Goal: Download file/media

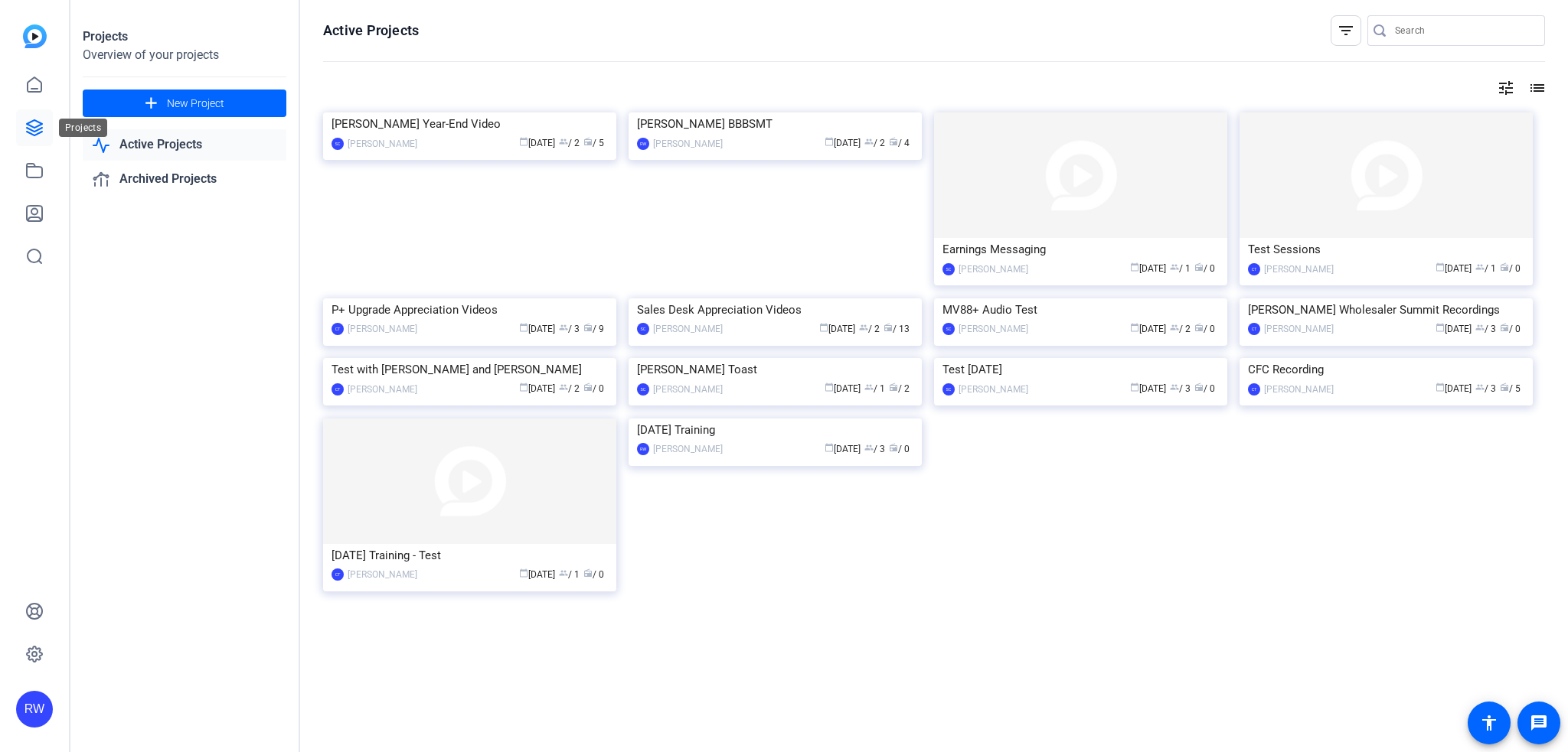
drag, startPoint x: 0, startPoint y: 0, endPoint x: 27, endPoint y: 124, distance: 126.9
click at [27, 124] on icon at bounding box center [35, 127] width 15 height 15
click at [32, 173] on icon at bounding box center [34, 171] width 18 height 18
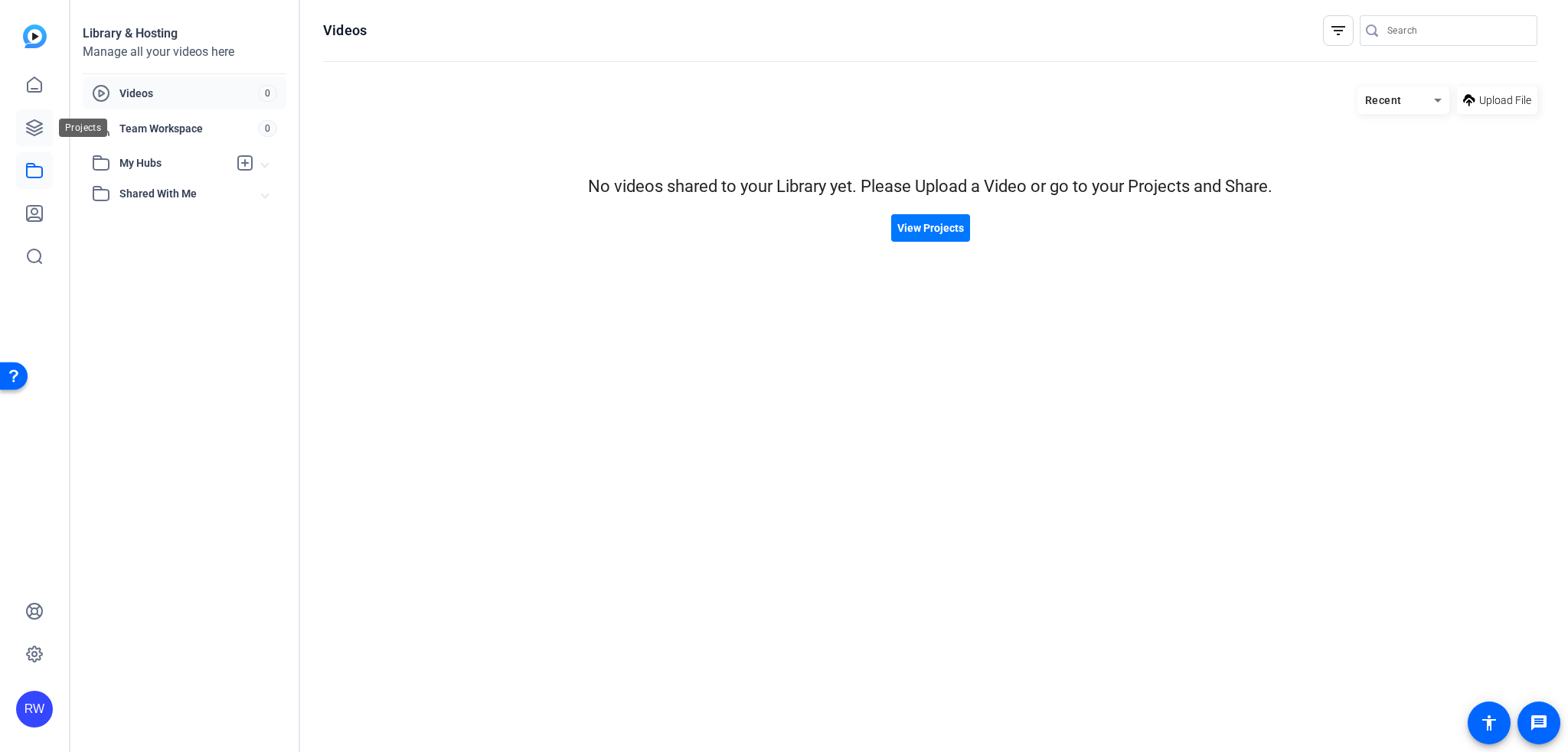
click at [41, 137] on link at bounding box center [35, 127] width 36 height 36
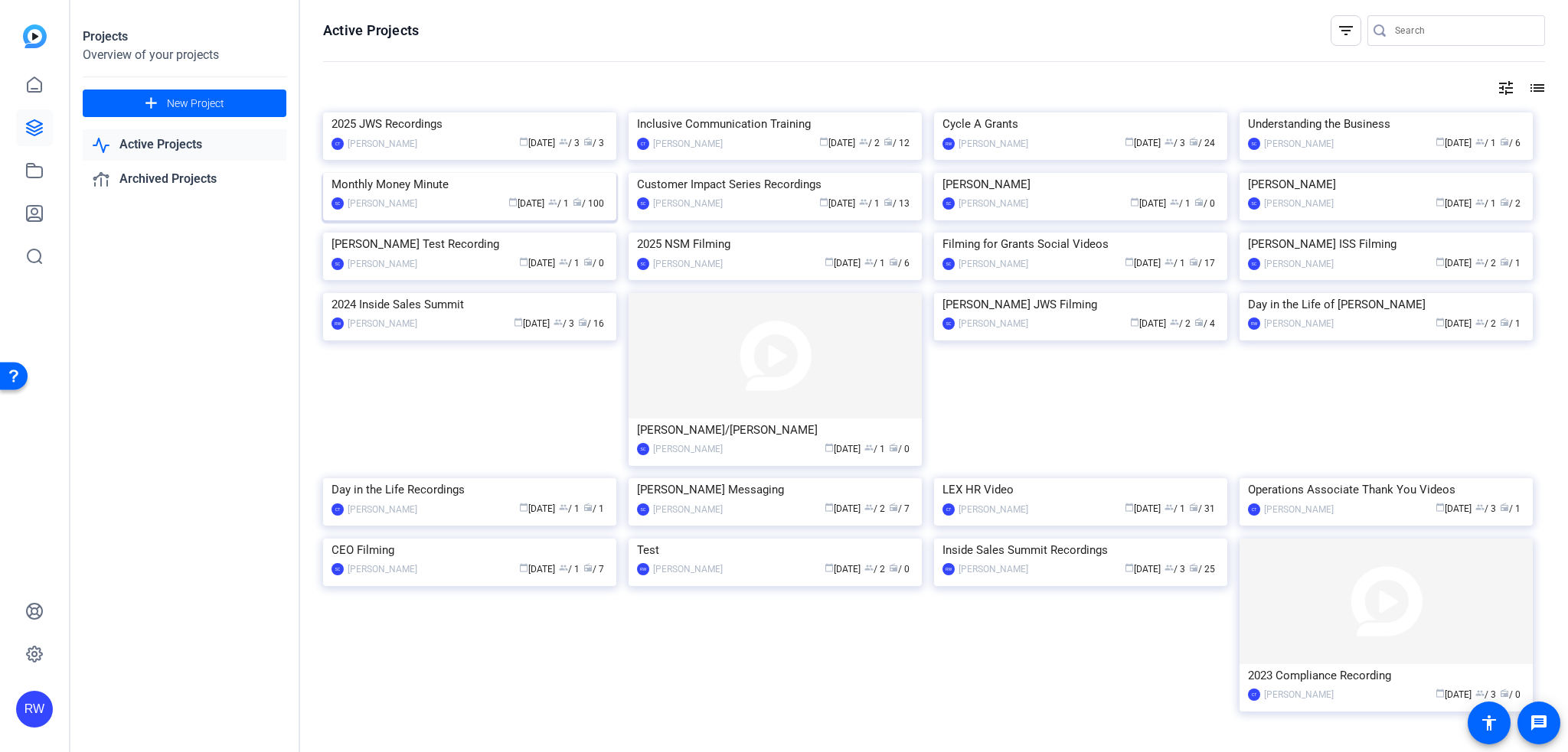
click at [555, 173] on img at bounding box center [470, 173] width 293 height 0
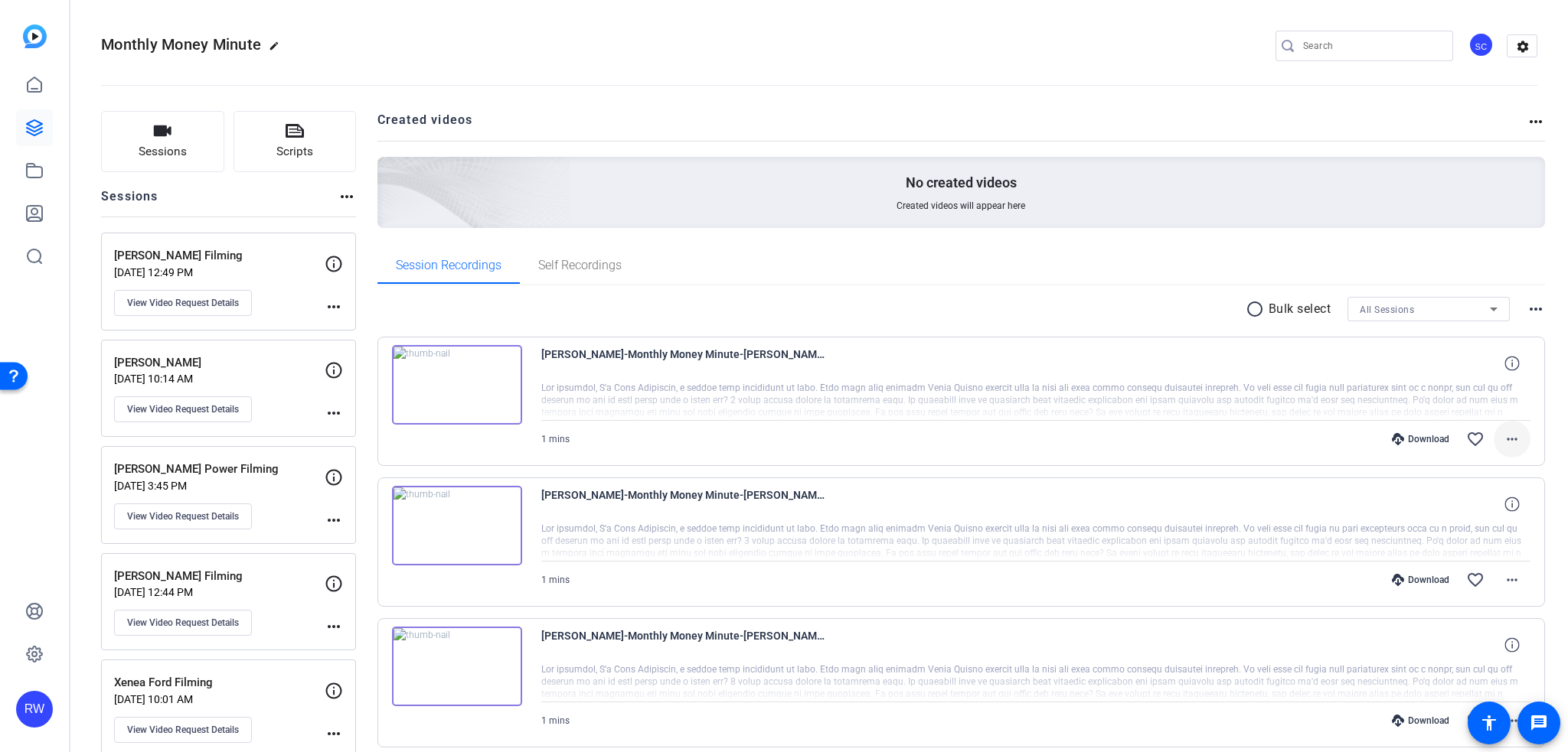
click at [1503, 437] on mat-icon "more_horiz" at bounding box center [1511, 439] width 18 height 18
click at [1533, 437] on div at bounding box center [784, 376] width 1568 height 752
click at [1505, 439] on mat-icon "more_horiz" at bounding box center [1511, 439] width 18 height 18
click at [1472, 645] on span "Show Comments" at bounding box center [1464, 643] width 92 height 18
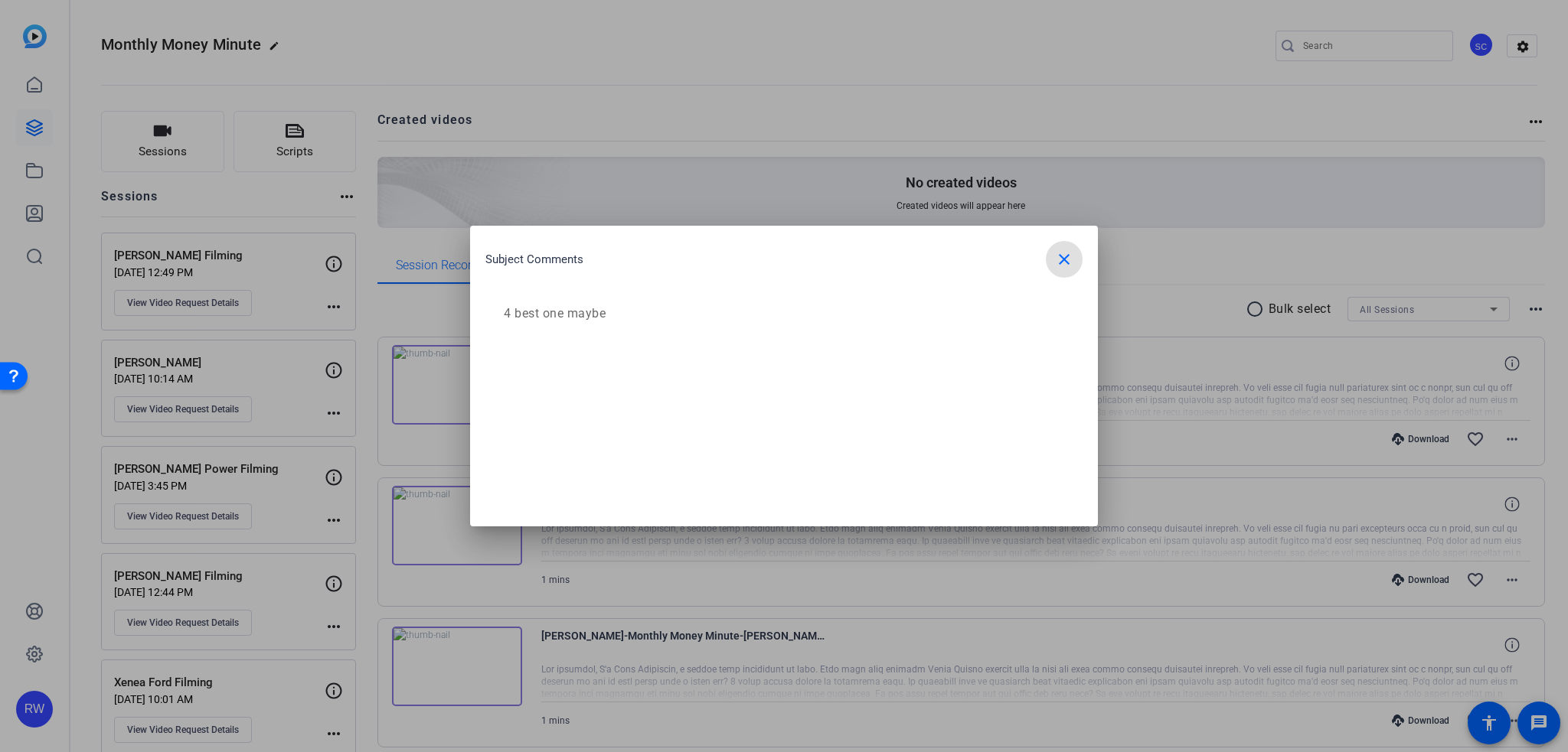
click at [1067, 249] on span "button" at bounding box center [1064, 260] width 36 height 36
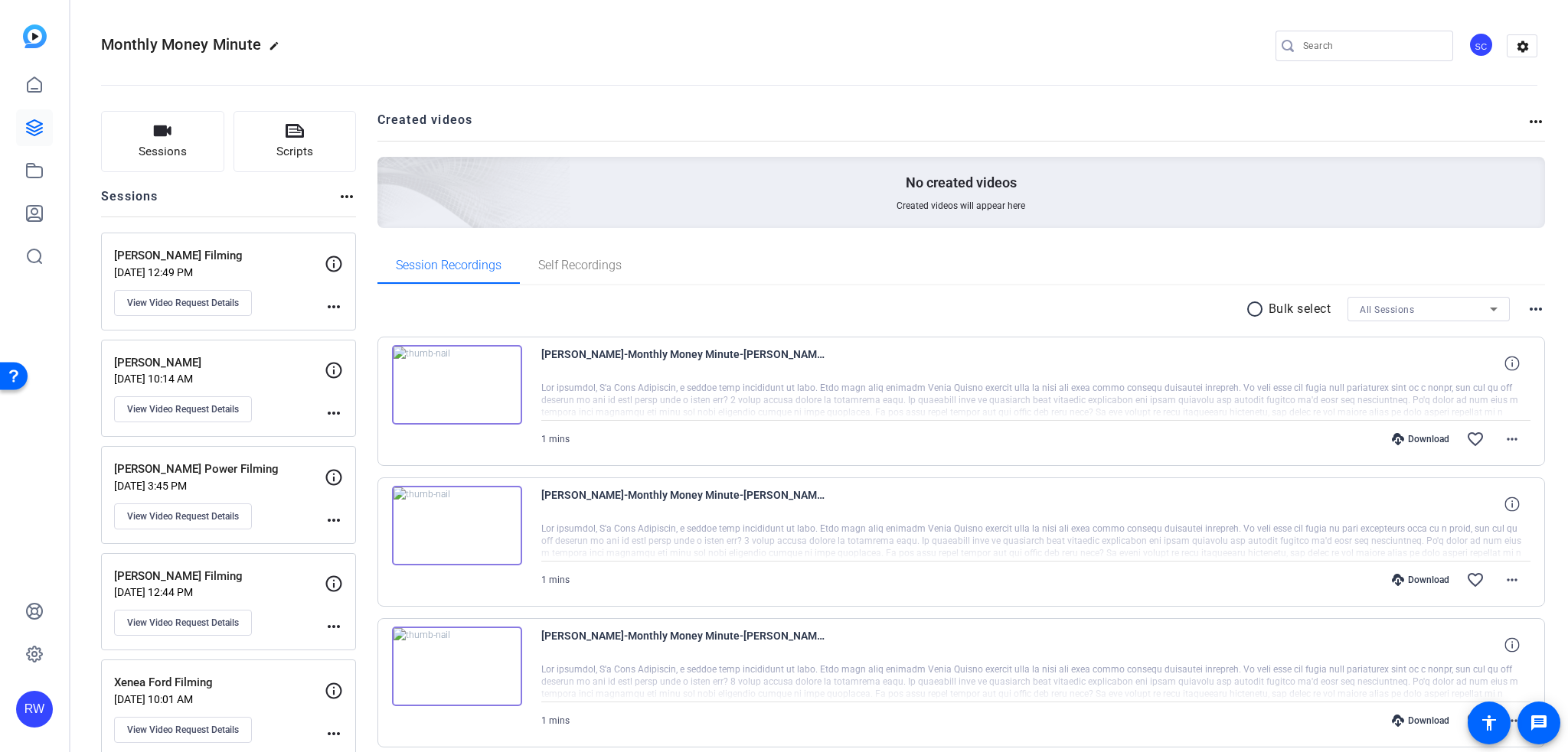
click at [1396, 440] on icon at bounding box center [1397, 439] width 12 height 12
click at [1509, 436] on mat-icon "more_horiz" at bounding box center [1511, 439] width 18 height 18
click at [1492, 501] on span "Download MP4" at bounding box center [1464, 509] width 92 height 18
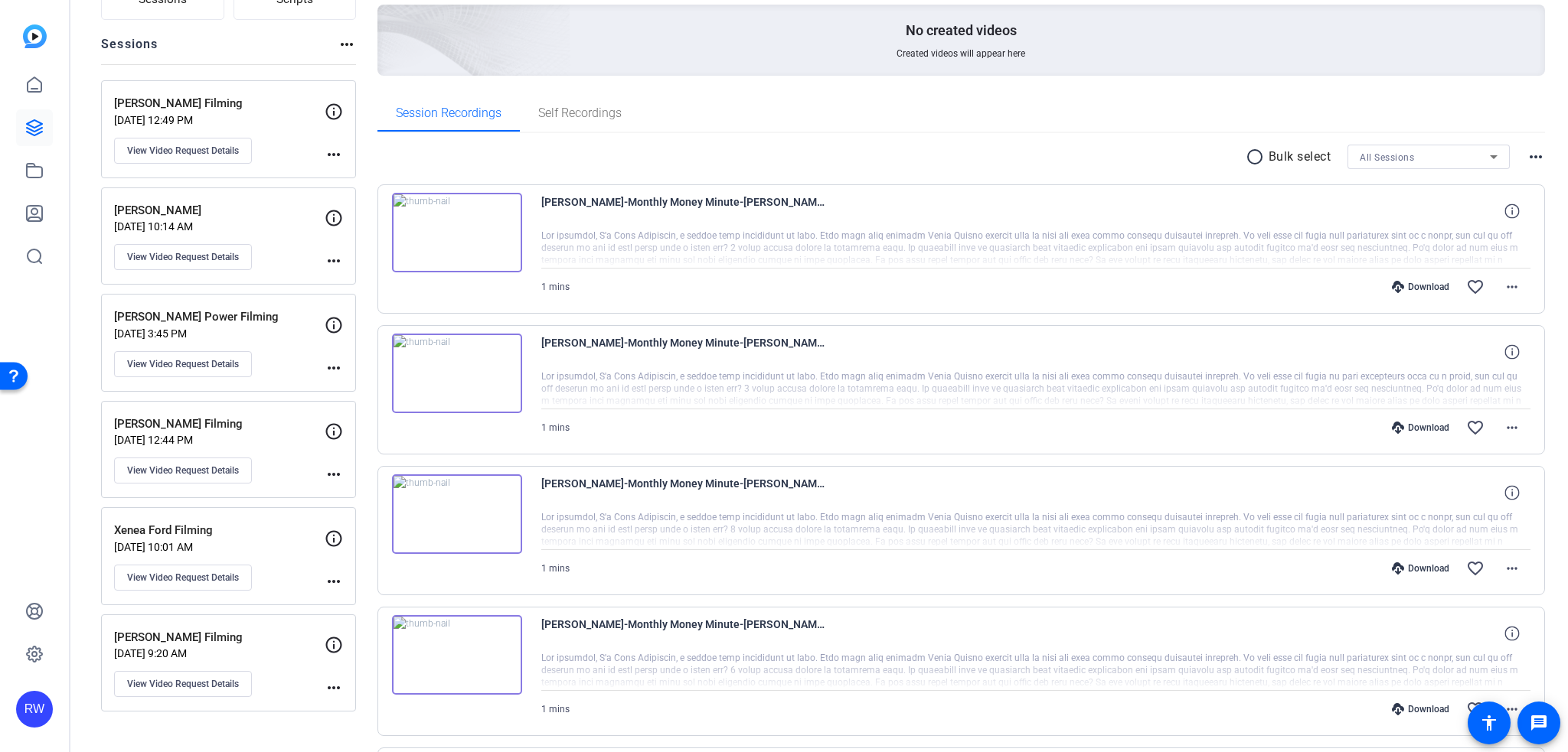
scroll to position [153, 0]
click at [1503, 433] on mat-icon "more_horiz" at bounding box center [1511, 426] width 18 height 18
click at [1482, 624] on span "Show Comments" at bounding box center [1464, 630] width 92 height 18
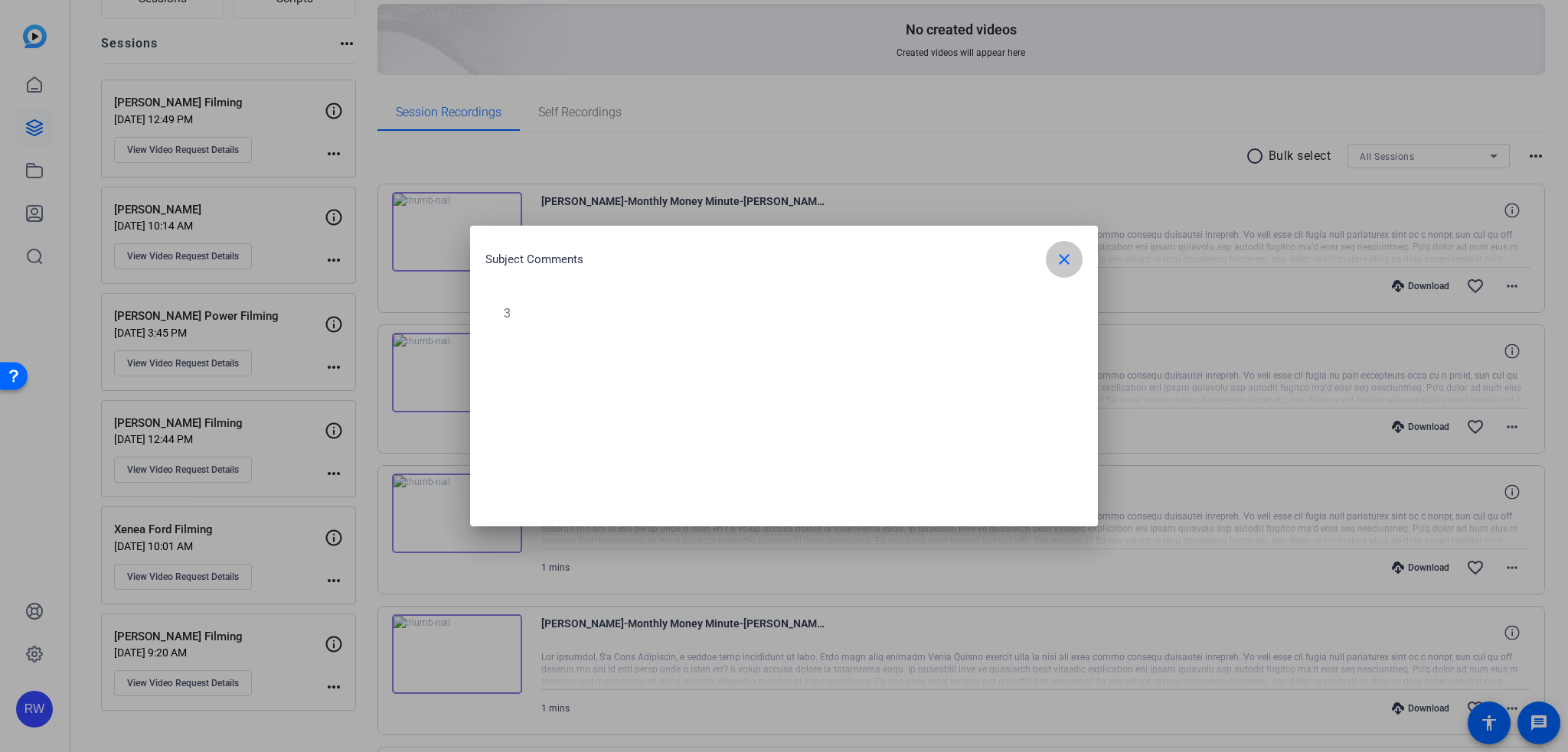
click at [1057, 260] on mat-icon "close" at bounding box center [1064, 259] width 18 height 18
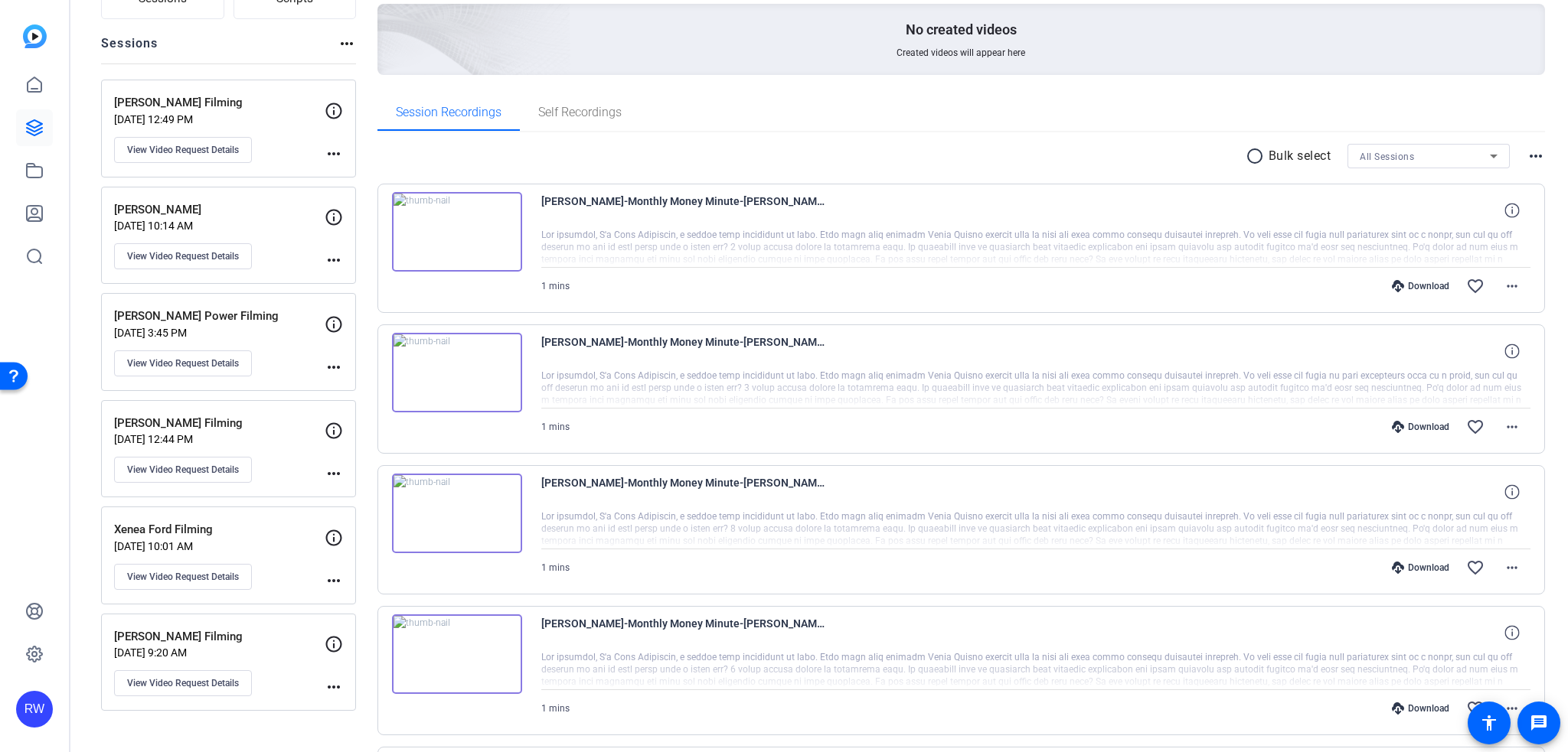
scroll to position [230, 0]
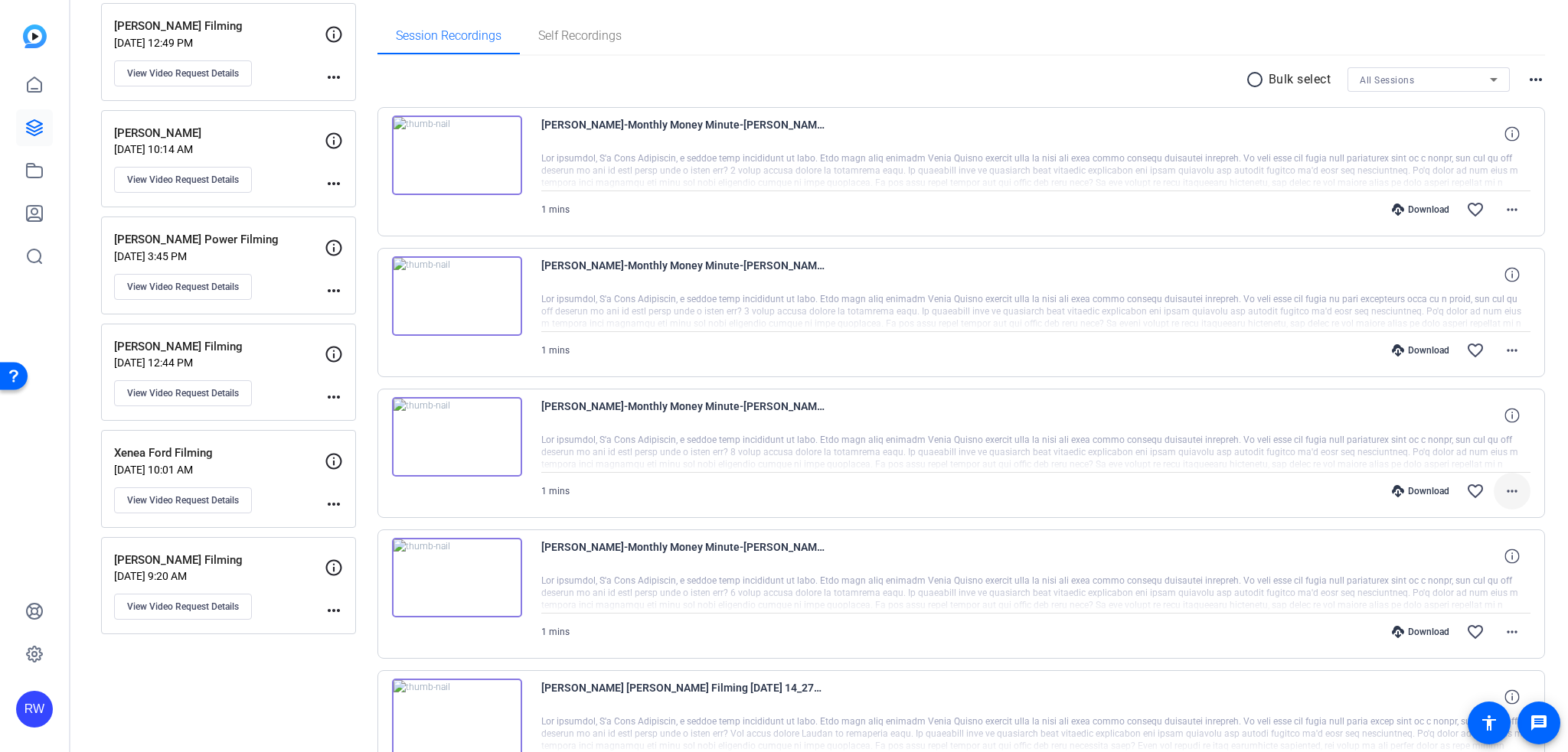
click at [1512, 500] on mat-icon "more_horiz" at bounding box center [1511, 490] width 18 height 18
click at [1451, 696] on span "Show Comments" at bounding box center [1464, 695] width 92 height 18
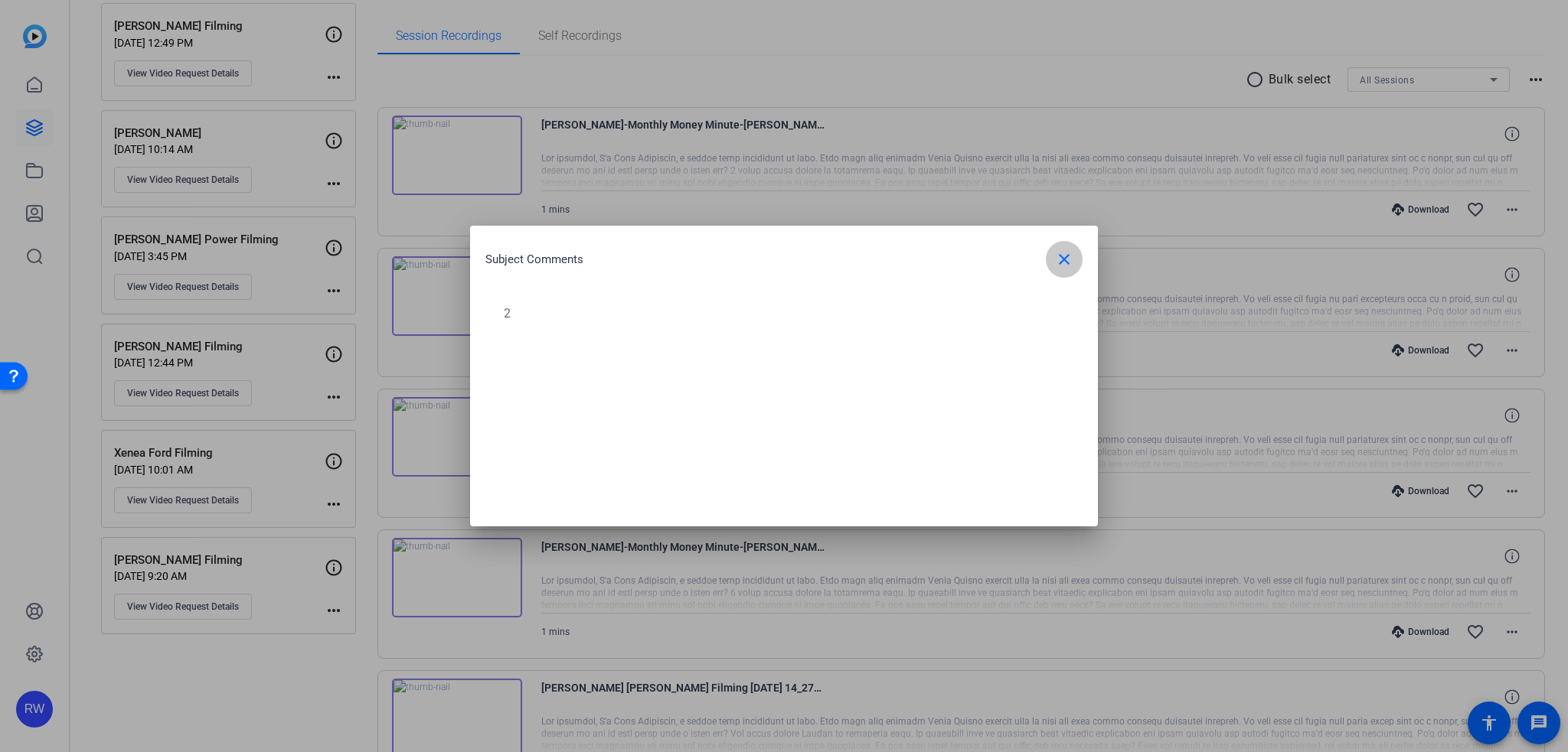
click at [1060, 262] on mat-icon "close" at bounding box center [1064, 259] width 18 height 18
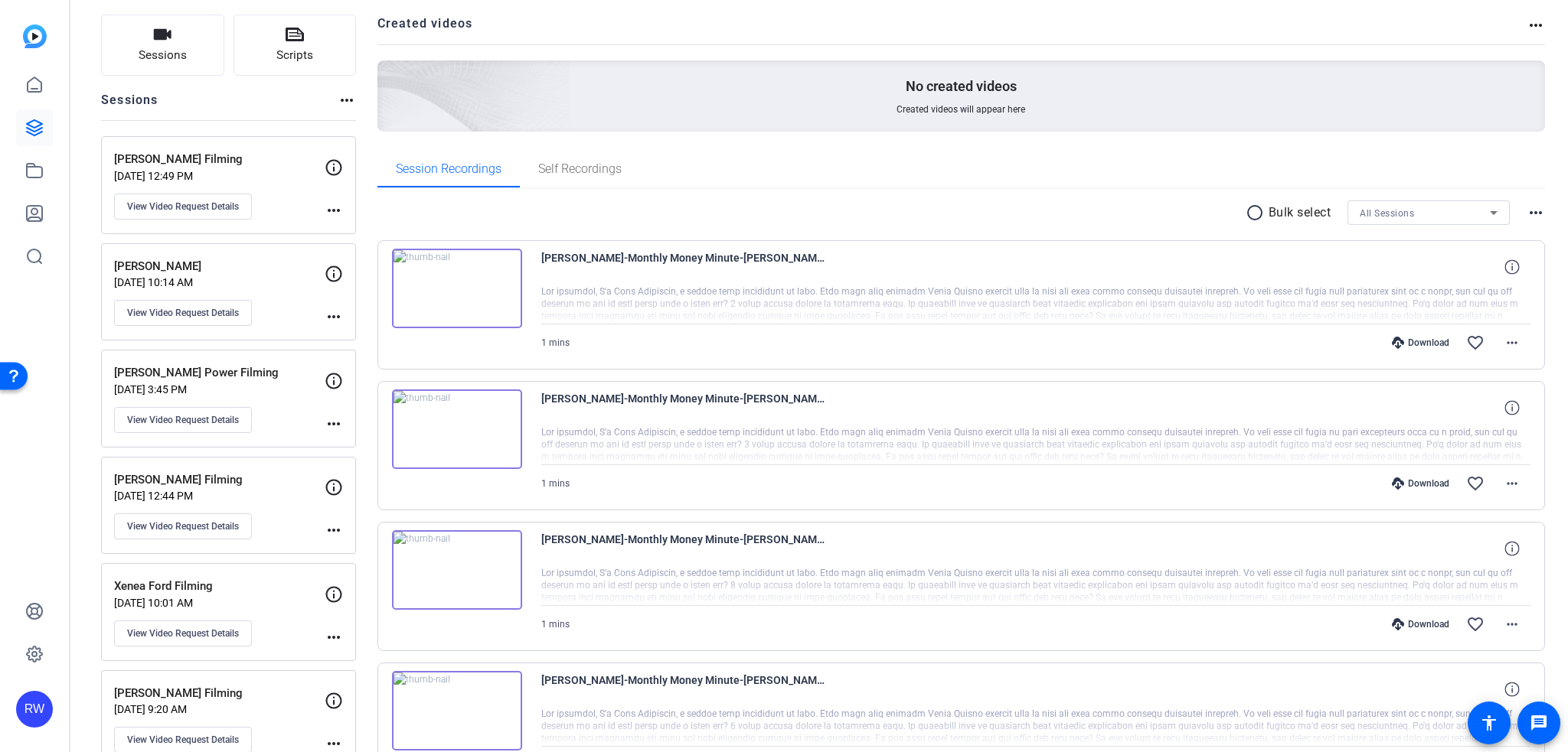
scroll to position [0, 0]
